Goal: Task Accomplishment & Management: Manage account settings

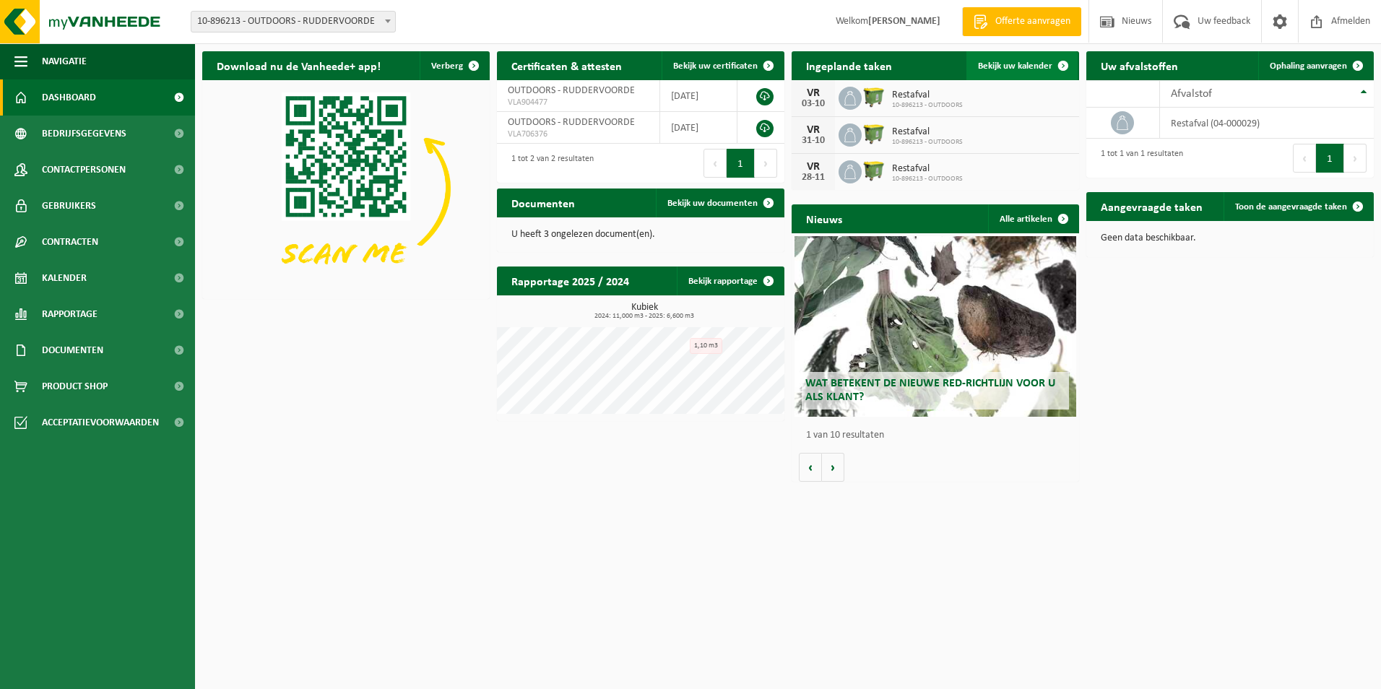
click at [997, 64] on span "Bekijk uw kalender" at bounding box center [1015, 65] width 74 height 9
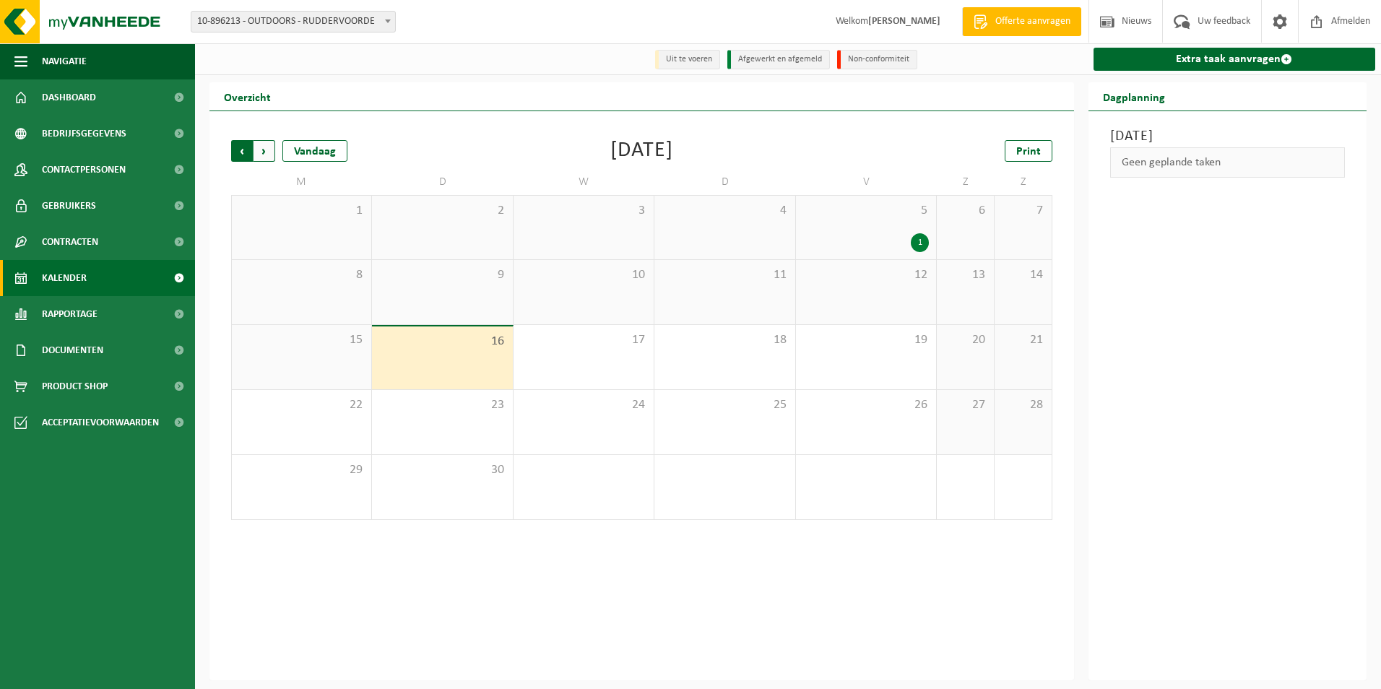
click at [263, 156] on span "Volgende" at bounding box center [264, 151] width 22 height 22
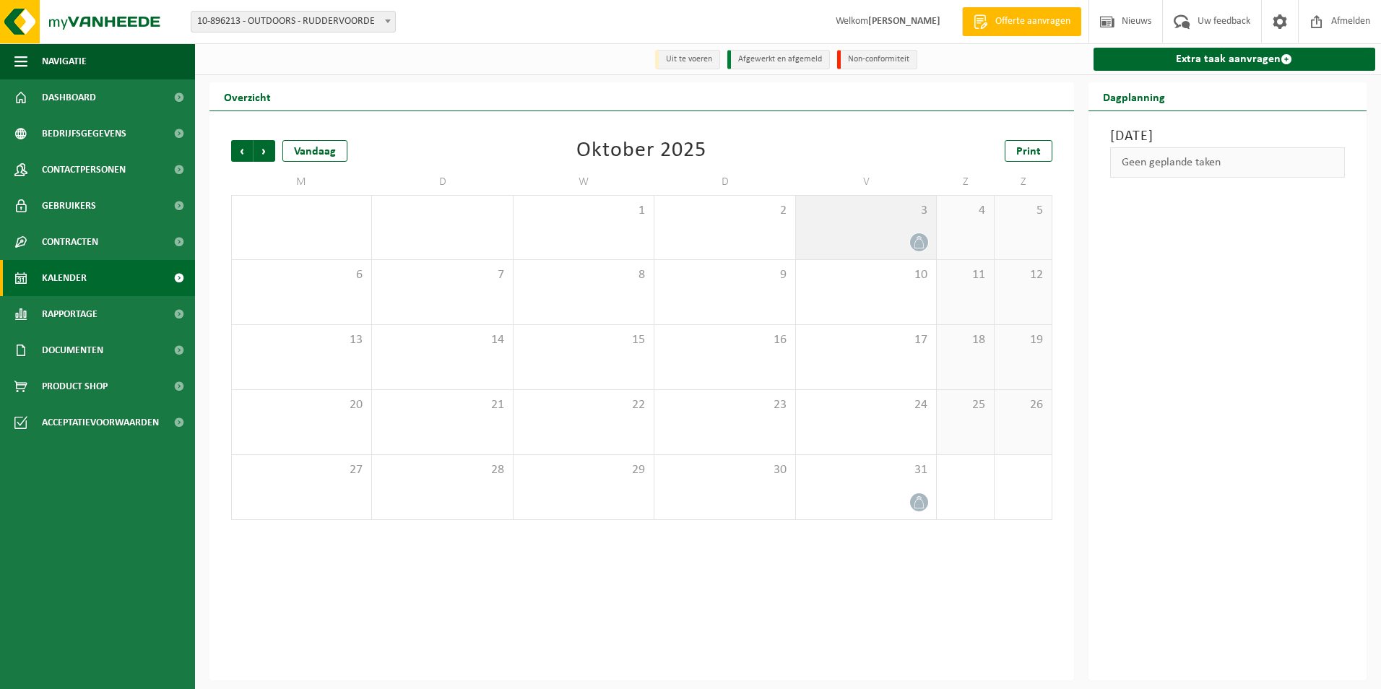
click at [886, 241] on div at bounding box center [866, 242] width 126 height 19
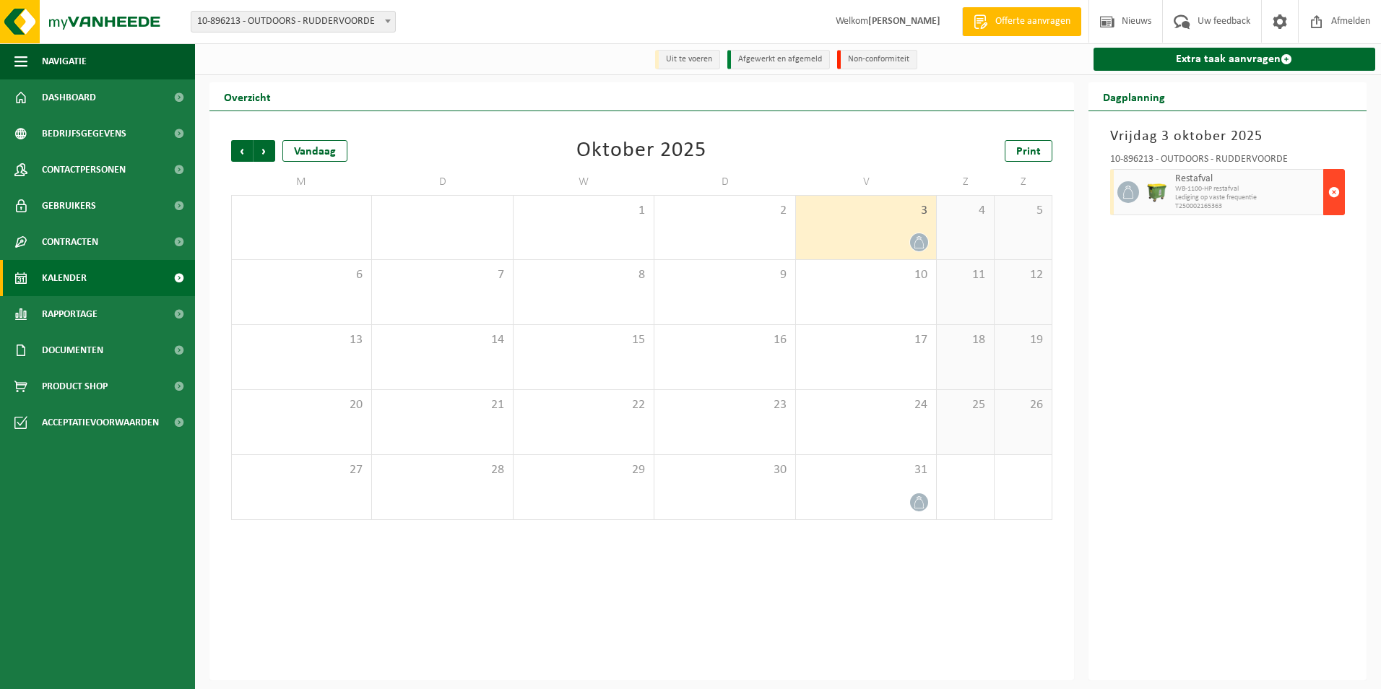
click at [1339, 199] on span "button" at bounding box center [1334, 192] width 12 height 29
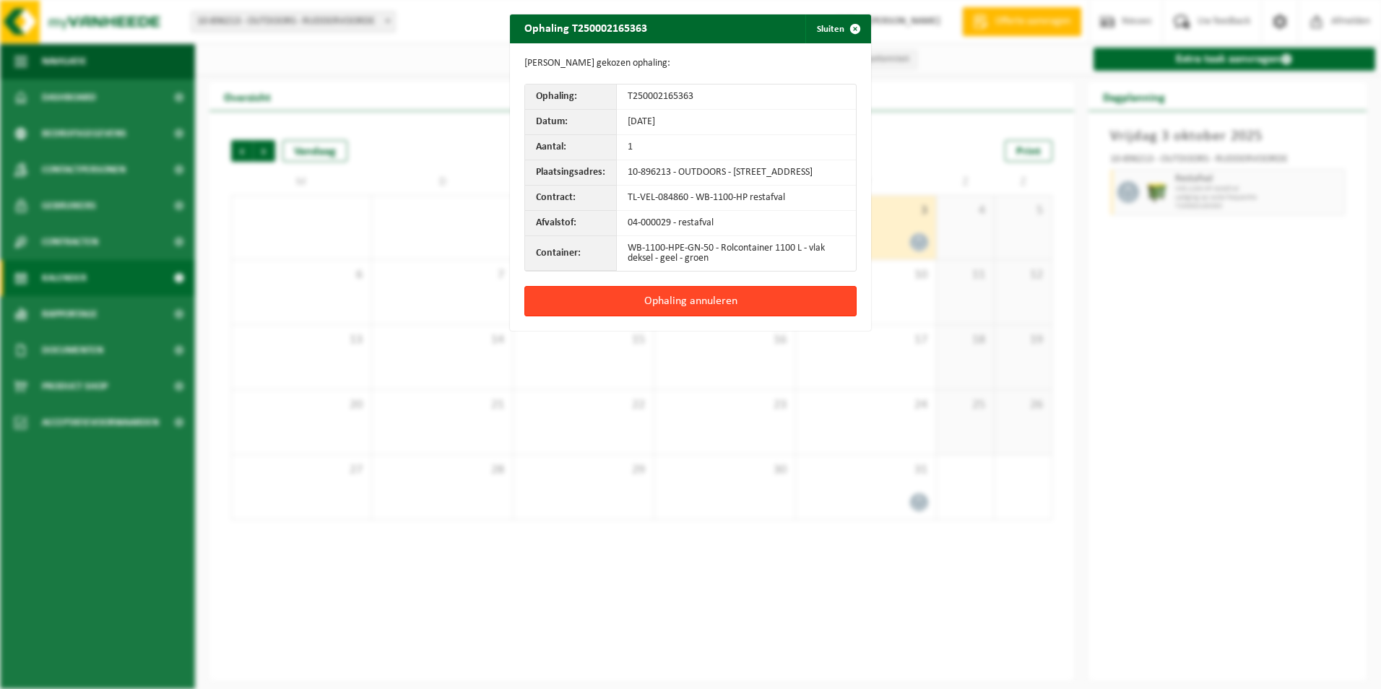
click at [691, 309] on button "Ophaling annuleren" at bounding box center [690, 301] width 332 height 30
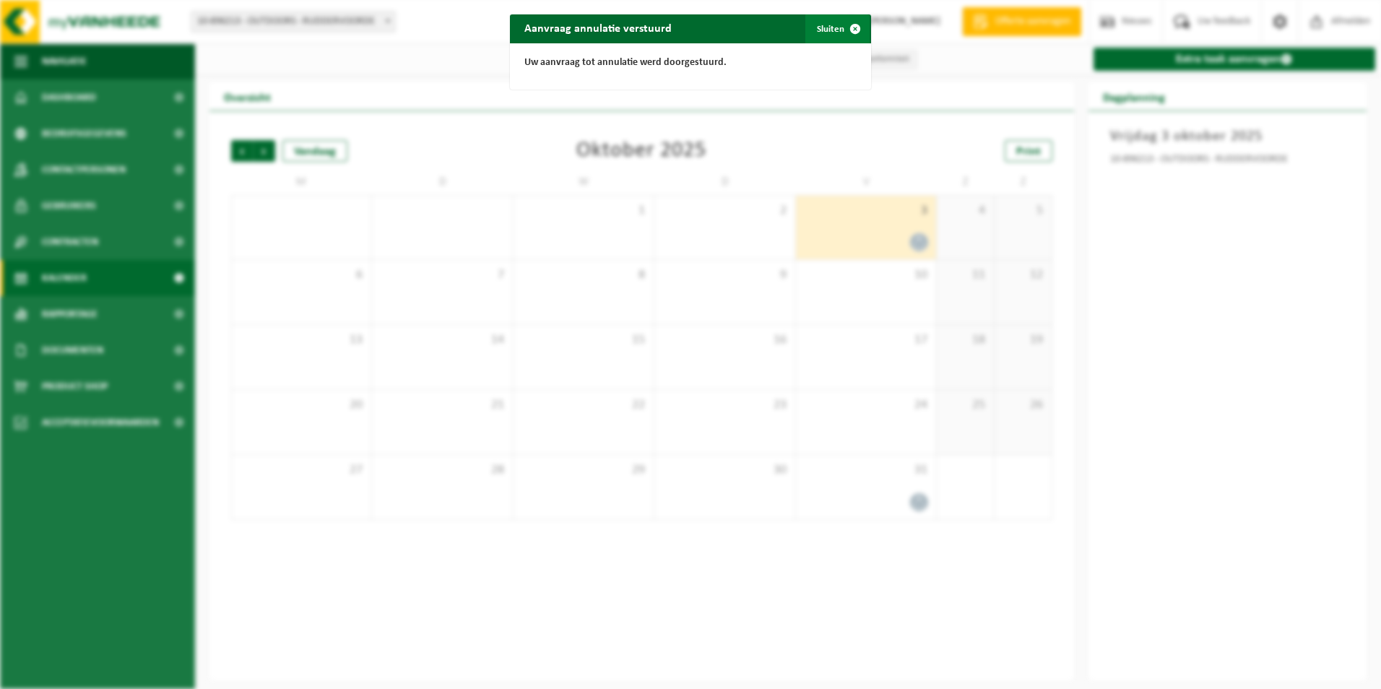
click at [812, 30] on button "Sluiten" at bounding box center [837, 28] width 64 height 29
